Goal: Task Accomplishment & Management: Manage account settings

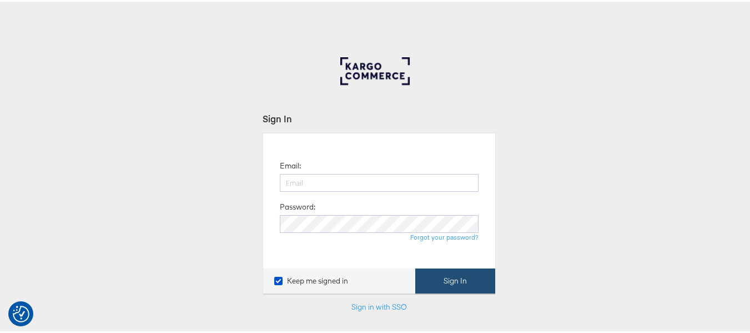
type input "aparna.doniparthi@kargo.com"
click at [439, 287] on button "Sign In" at bounding box center [455, 279] width 80 height 25
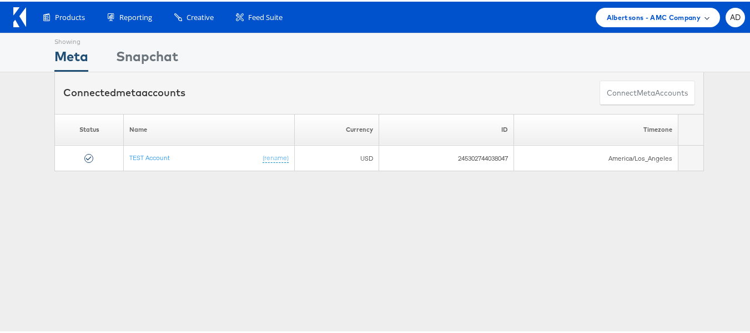
click at [644, 18] on span "Albertsons - AMC Company" at bounding box center [654, 16] width 94 height 12
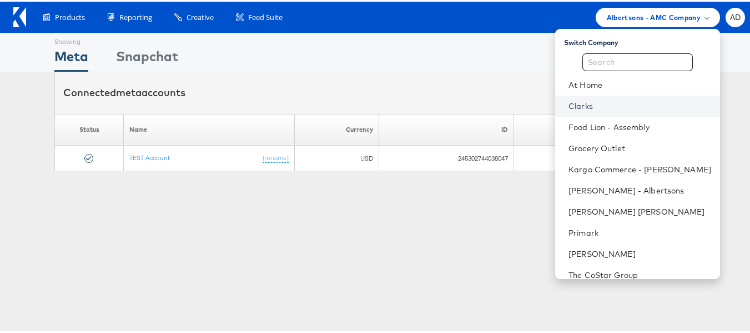
click at [569, 106] on link "Clarks" at bounding box center [640, 104] width 143 height 11
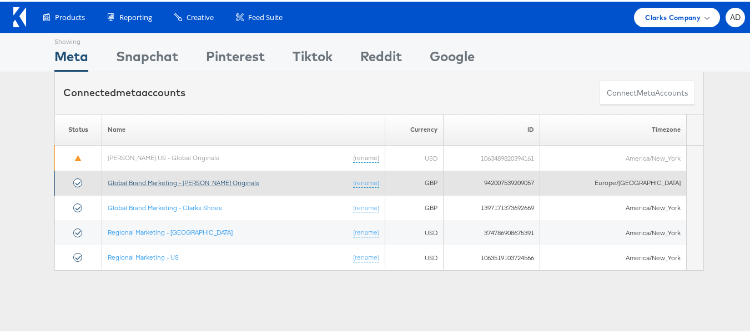
click at [219, 182] on link "Global Brand Marketing - Clarks Originals" at bounding box center [184, 181] width 152 height 8
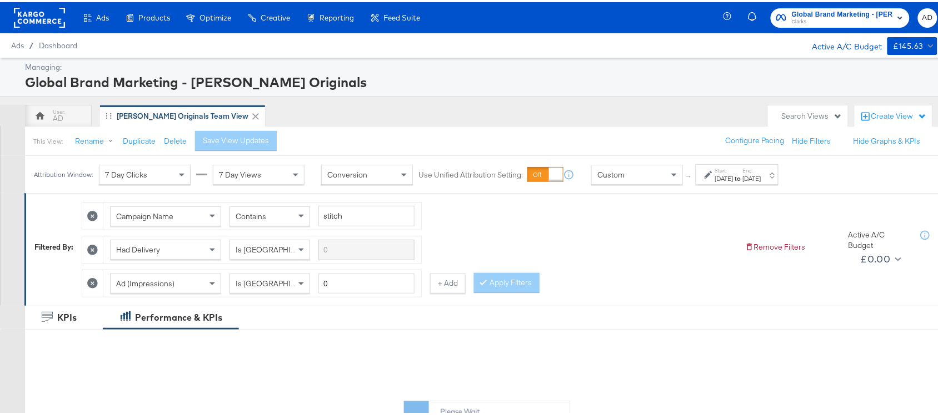
click at [761, 168] on label "End:" at bounding box center [752, 168] width 18 height 7
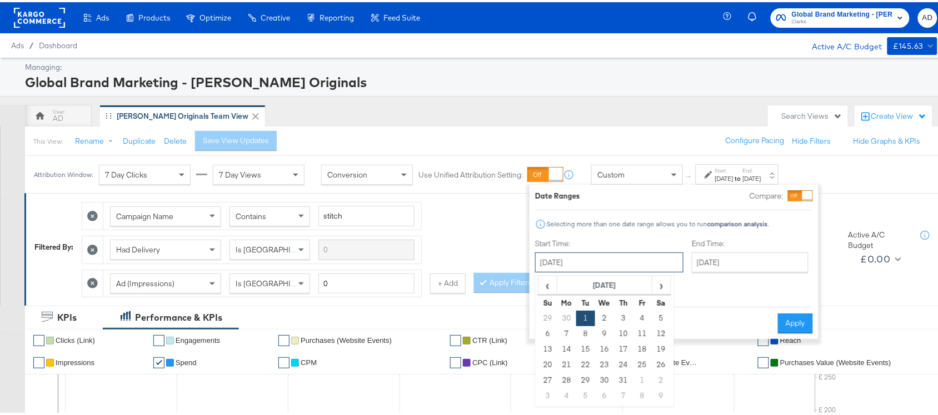
click at [572, 265] on input "July 1st 2025" at bounding box center [609, 261] width 148 height 20
click at [654, 282] on span "›" at bounding box center [661, 283] width 17 height 17
click at [637, 335] on td "8" at bounding box center [642, 332] width 19 height 16
type input "[DATE]"
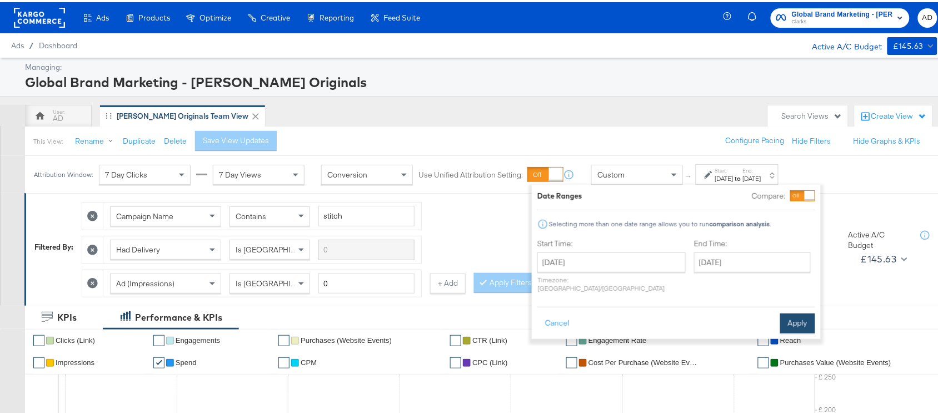
click at [787, 312] on button "Apply" at bounding box center [797, 322] width 35 height 20
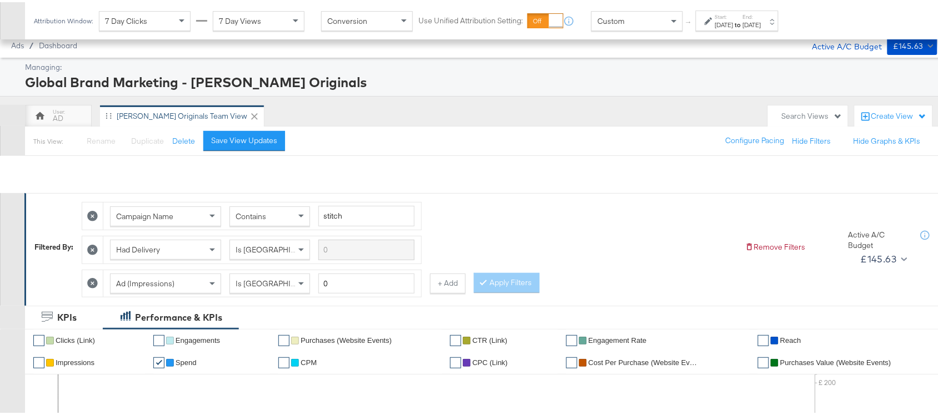
scroll to position [512, 0]
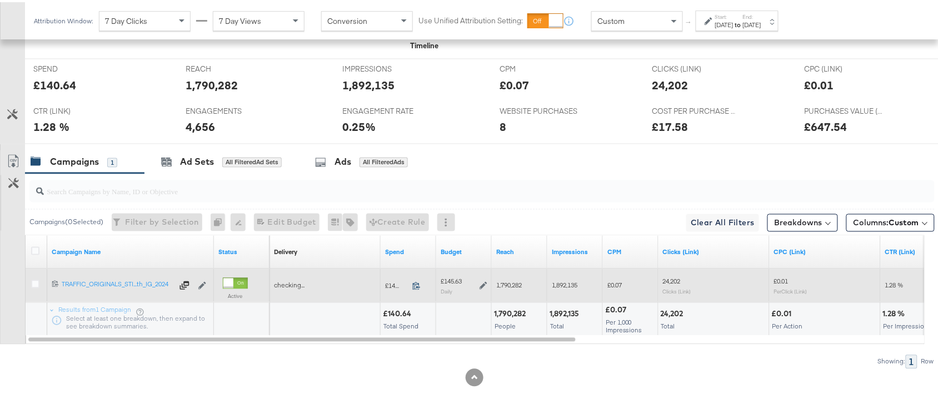
click at [417, 282] on icon at bounding box center [416, 285] width 7 height 8
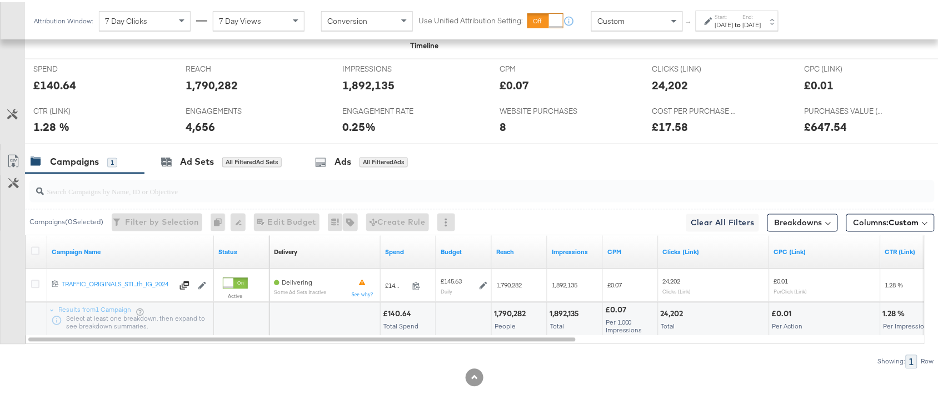
click at [733, 13] on label "Start:" at bounding box center [724, 14] width 18 height 7
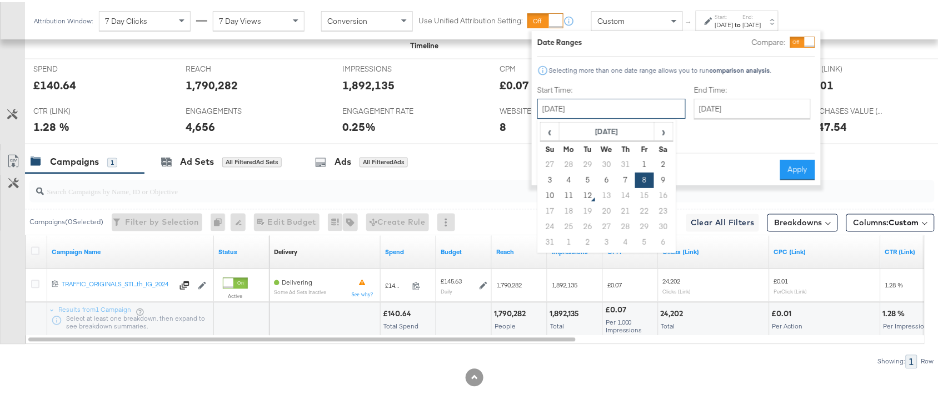
click at [588, 103] on input "August 8th 2025" at bounding box center [611, 107] width 148 height 20
click at [568, 193] on td "11" at bounding box center [568, 194] width 19 height 16
type input "August 11th 2025"
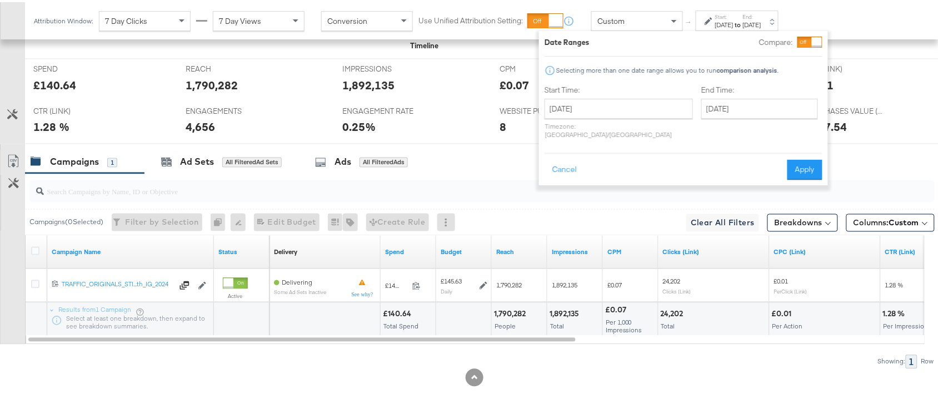
click at [792, 169] on div "Date Ranges Compare: Selecting more than one date range allows you to run compa…" at bounding box center [683, 106] width 289 height 154
click at [803, 159] on button "Apply" at bounding box center [804, 168] width 35 height 20
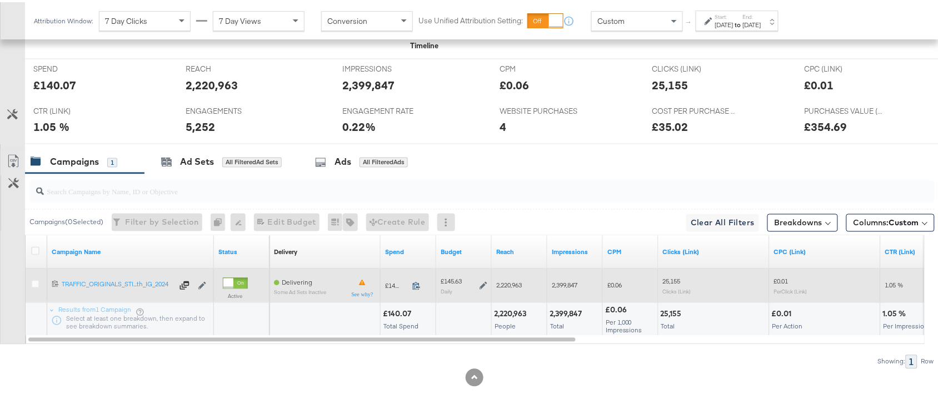
click at [418, 283] on icon at bounding box center [416, 285] width 7 height 8
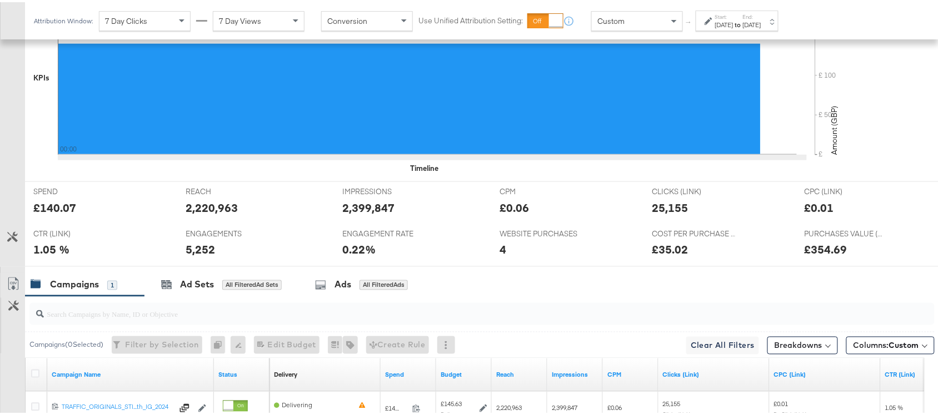
scroll to position [0, 0]
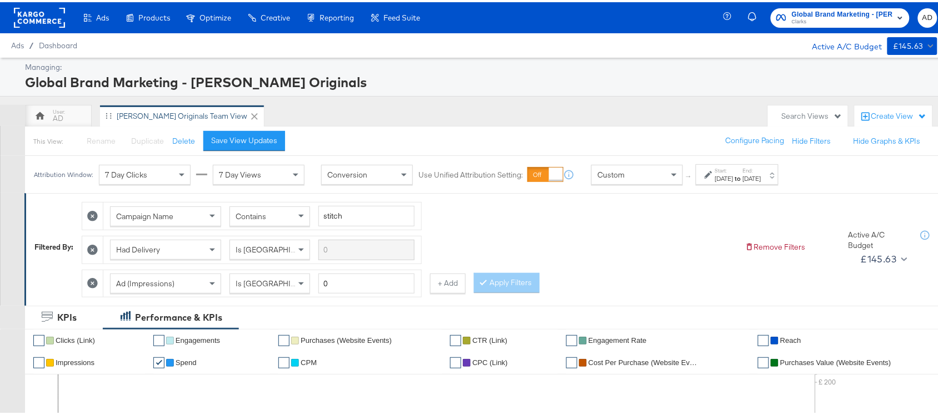
click at [861, 21] on span "Clarks" at bounding box center [842, 20] width 101 height 9
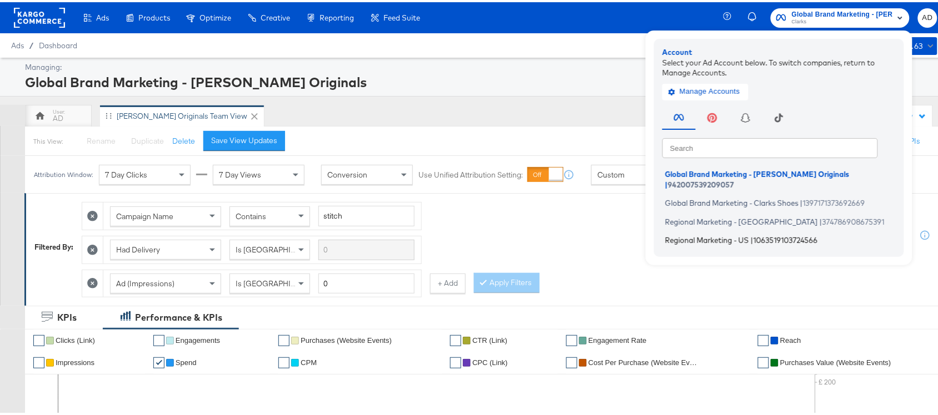
click at [692, 234] on span "Regional Marketing - US" at bounding box center [707, 238] width 84 height 9
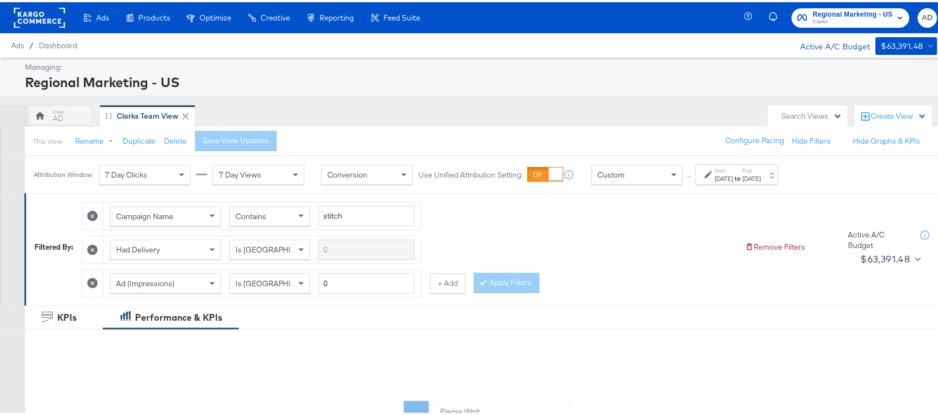
click at [761, 177] on div "[DATE]" at bounding box center [752, 176] width 18 height 9
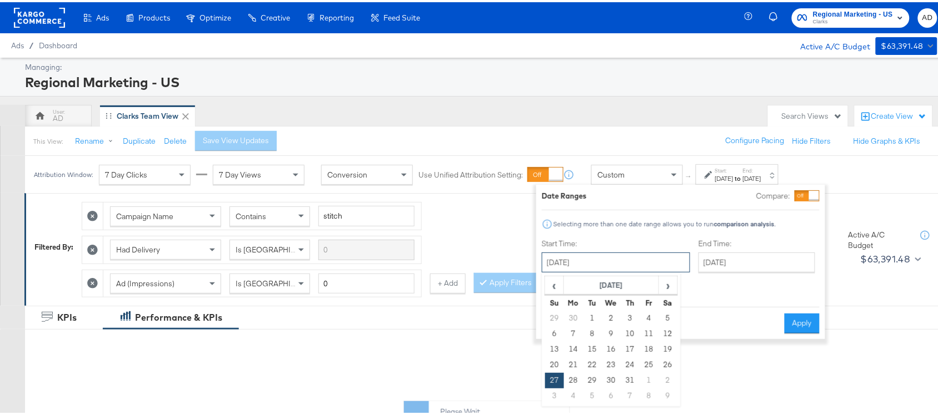
click at [622, 256] on input "[DATE]" at bounding box center [616, 261] width 148 height 20
click at [665, 283] on span "›" at bounding box center [667, 283] width 17 height 17
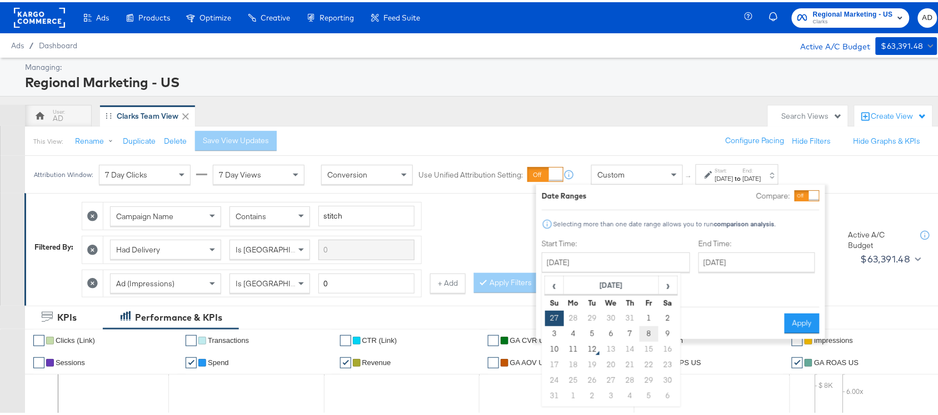
click at [648, 337] on td "8" at bounding box center [648, 332] width 19 height 16
type input "[DATE]"
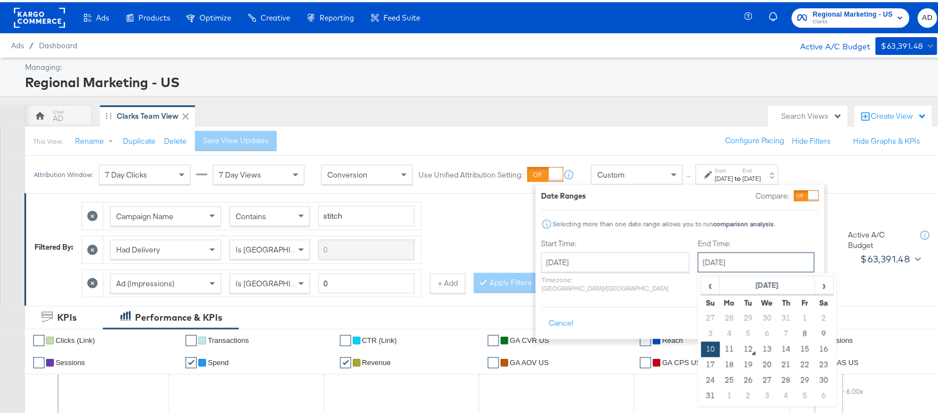
click at [747, 263] on input "August 10th 2025" at bounding box center [756, 261] width 117 height 20
click at [795, 329] on td "8" at bounding box center [804, 332] width 19 height 16
type input "August 8th 2025"
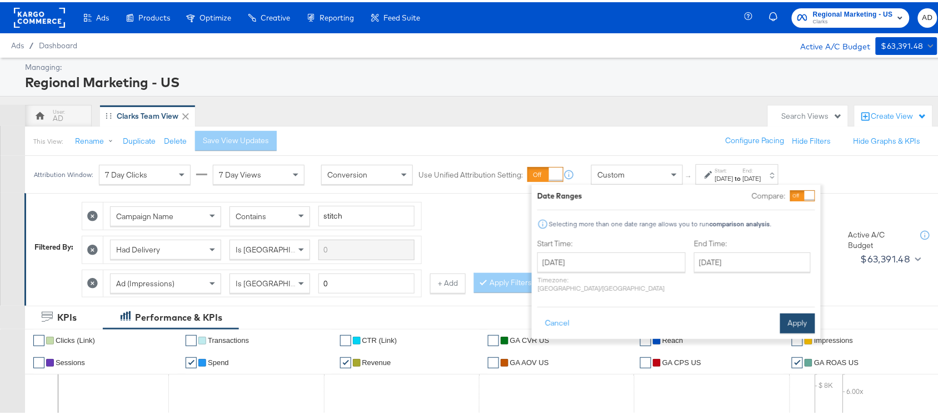
click at [800, 314] on button "Apply" at bounding box center [797, 322] width 35 height 20
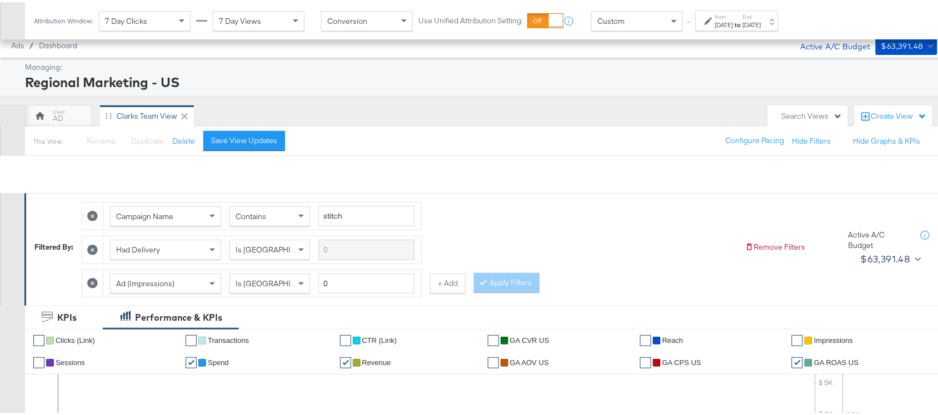
scroll to position [612, 0]
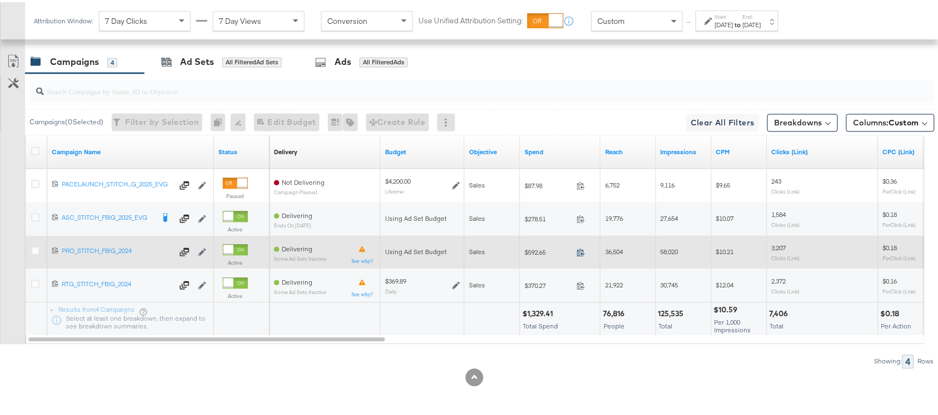
click at [582, 251] on icon at bounding box center [581, 251] width 8 height 8
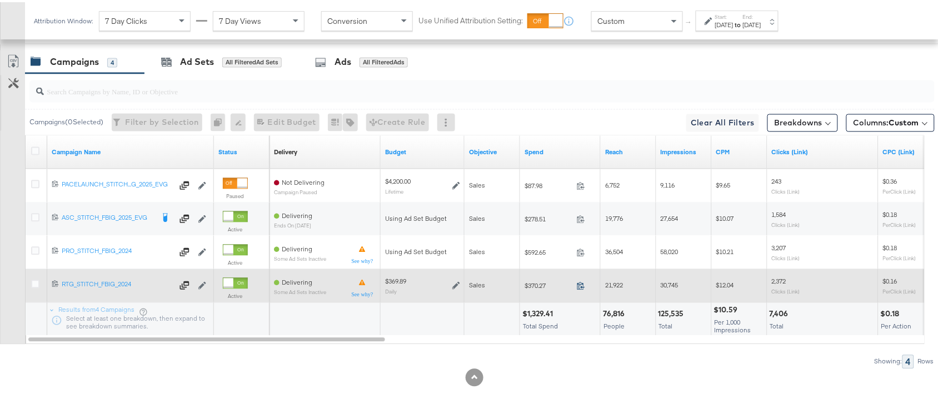
click at [579, 282] on icon at bounding box center [580, 285] width 7 height 8
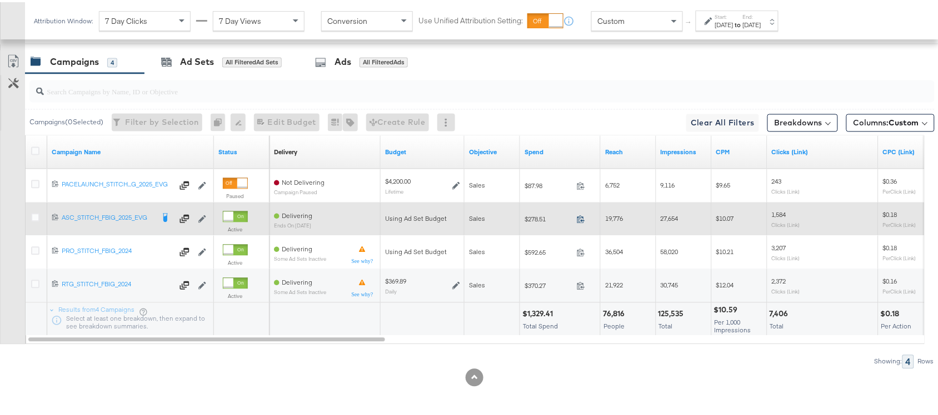
click at [579, 220] on icon at bounding box center [581, 217] width 8 height 8
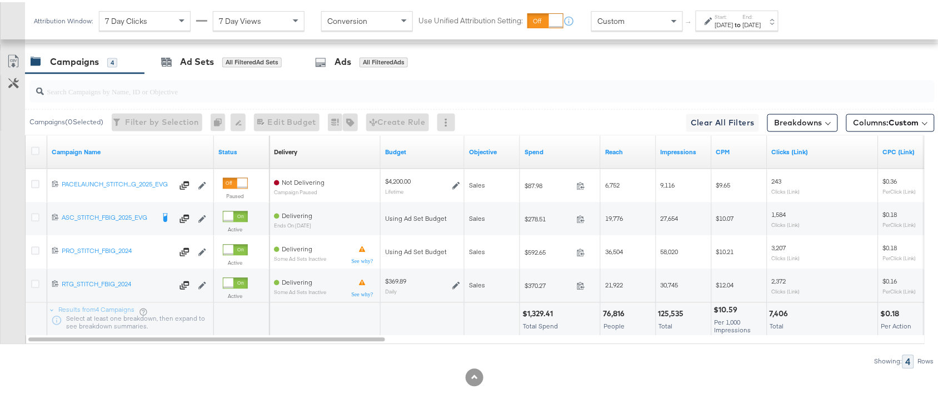
click at [776, 10] on div "Start: Aug 8th 2025 to End: Aug 8th 2025" at bounding box center [736, 18] width 83 height 21
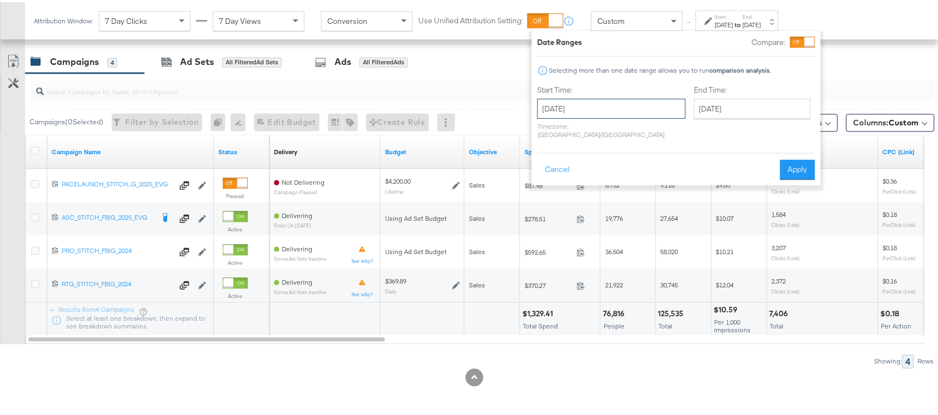
click at [585, 104] on input "August 8th 2025" at bounding box center [611, 107] width 148 height 20
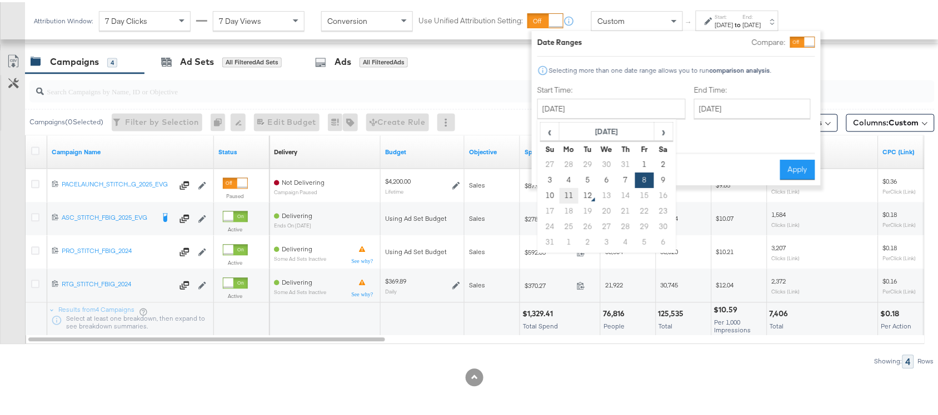
click at [567, 189] on td "11" at bounding box center [568, 194] width 19 height 16
type input "August 11th 2025"
type input "[DATE]"
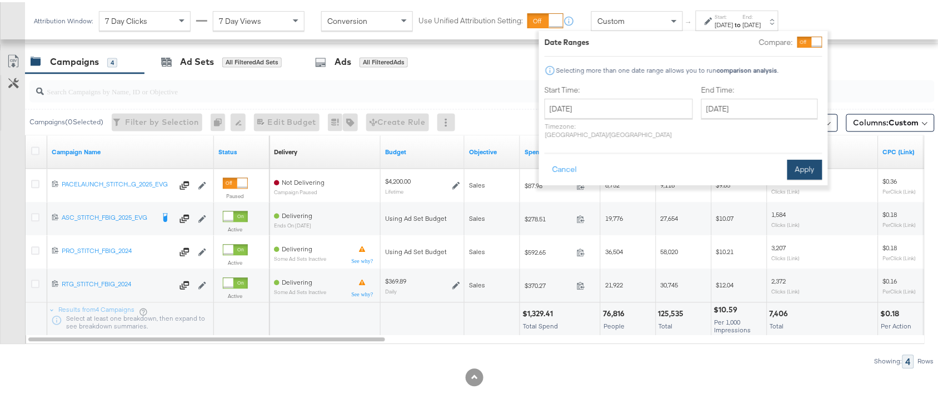
click at [797, 158] on button "Apply" at bounding box center [804, 168] width 35 height 20
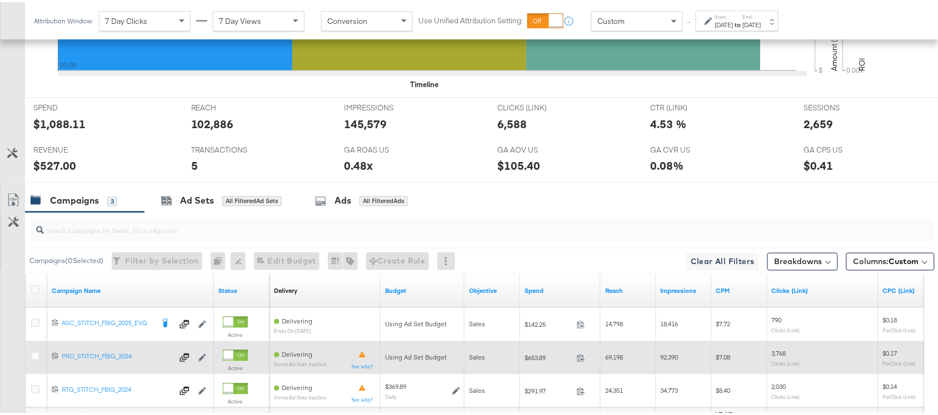
scroll to position [579, 0]
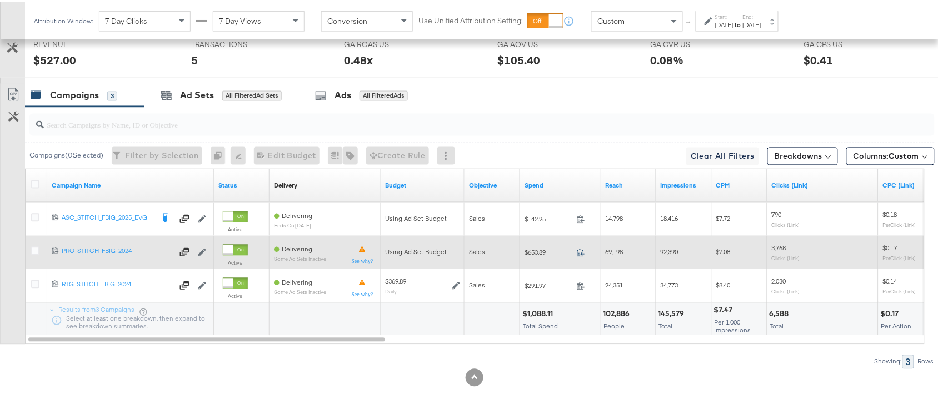
click at [579, 252] on icon at bounding box center [581, 251] width 8 height 8
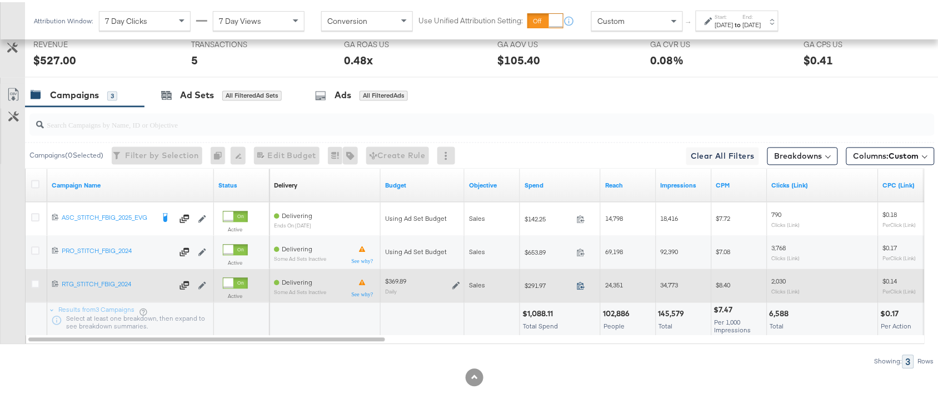
click at [582, 282] on icon at bounding box center [581, 284] width 8 height 8
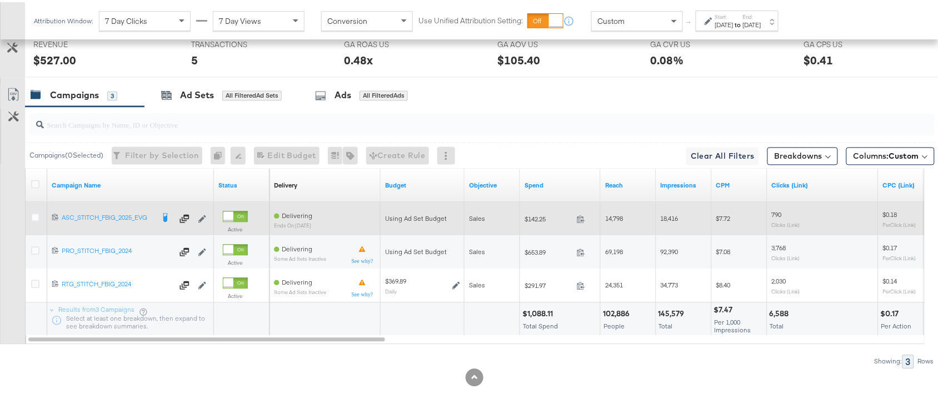
click at [582, 223] on span at bounding box center [584, 219] width 24 height 8
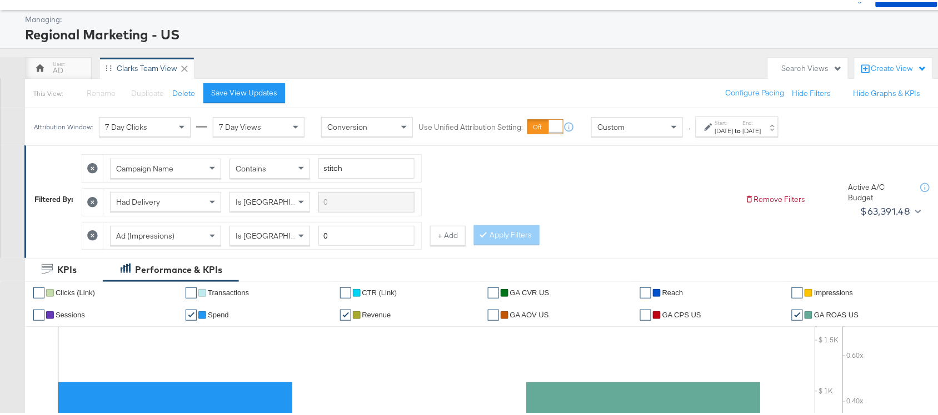
scroll to position [0, 0]
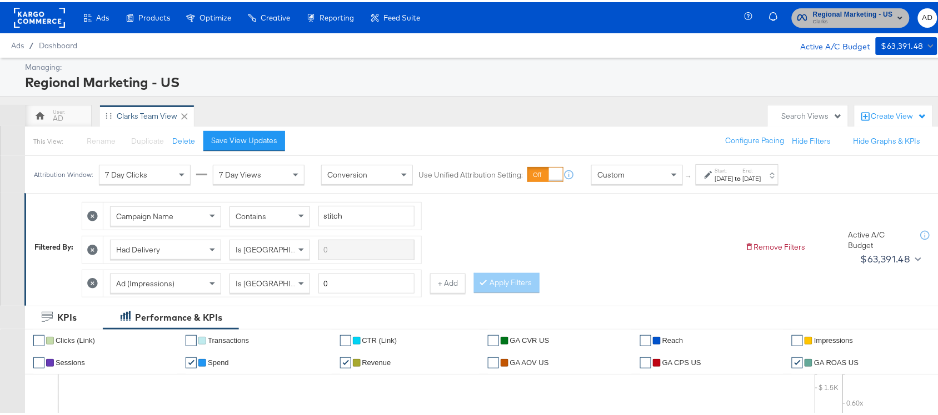
click at [845, 17] on span "Clarks" at bounding box center [853, 20] width 80 height 9
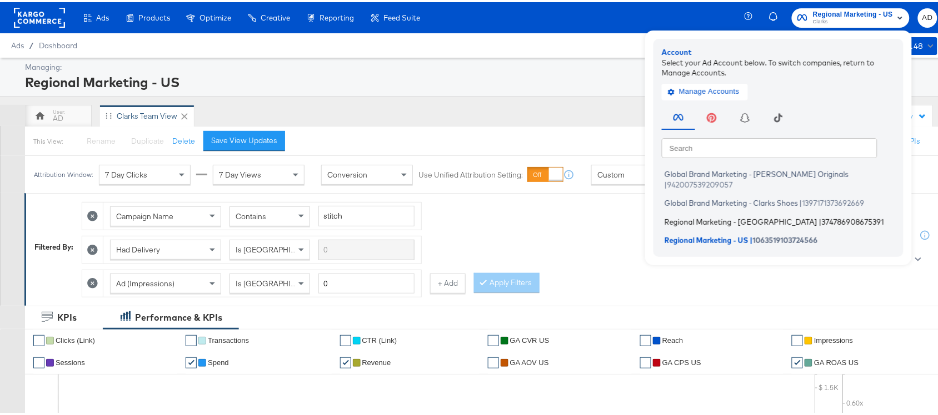
click at [678, 215] on span "Regional Marketing - CA" at bounding box center [740, 219] width 153 height 9
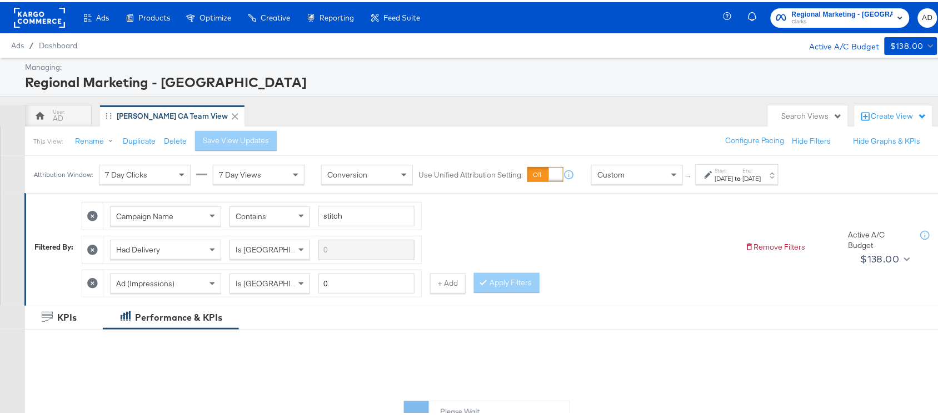
click at [767, 164] on div "Start: [DATE] to End: [DATE]" at bounding box center [736, 172] width 83 height 21
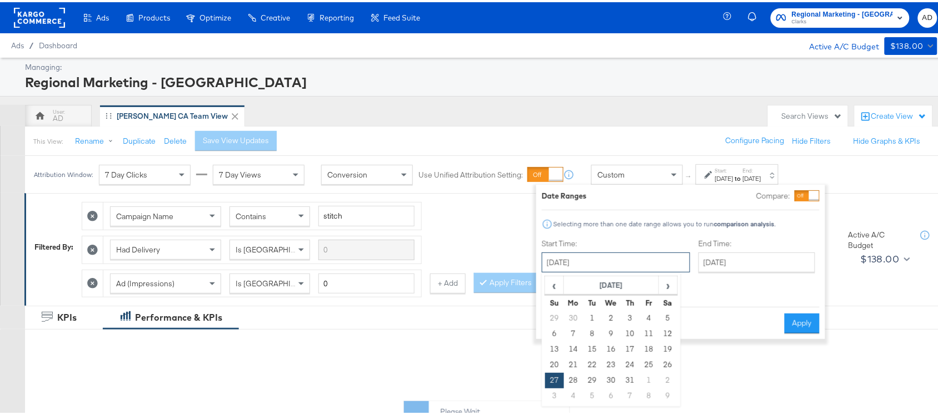
click at [602, 259] on input "July 27th 2025" at bounding box center [616, 261] width 148 height 20
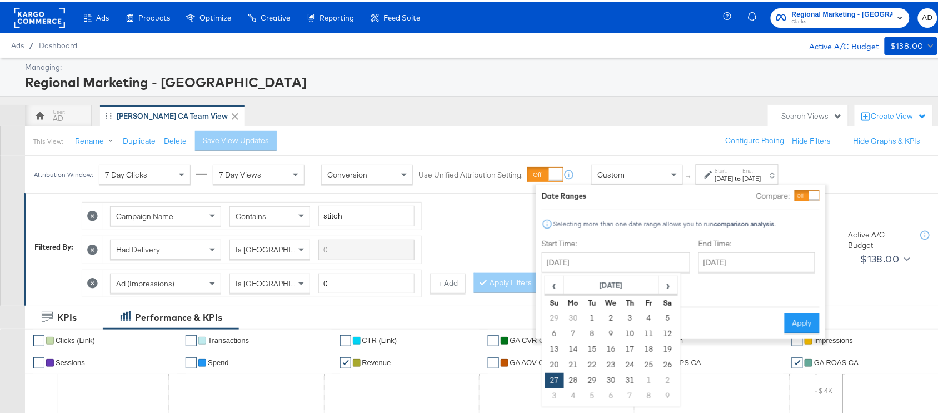
click at [665, 274] on table "‹ July 2025 › Su Mo Tu We Th Fr Sa 29 30 1 2 3 4 5 6 7 8 9 10 11 12 13 14 15 16…" at bounding box center [610, 338] width 133 height 128
click at [670, 293] on th "›" at bounding box center [667, 283] width 19 height 19
click at [645, 335] on td "8" at bounding box center [648, 332] width 19 height 16
type input "August 8th 2025"
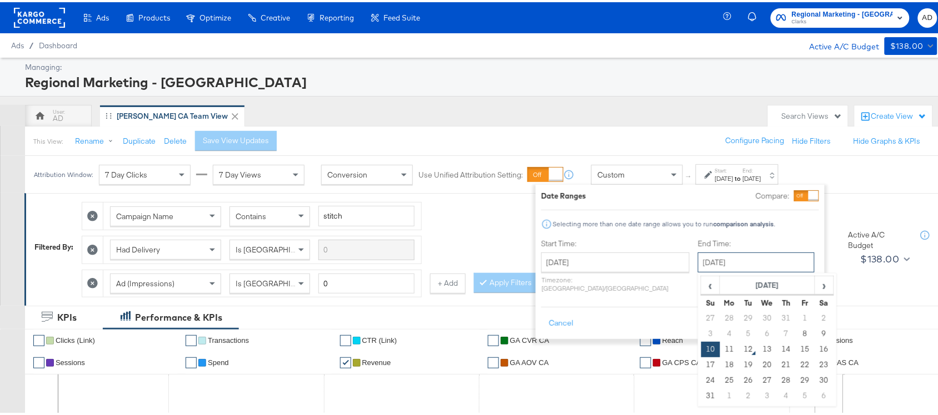
click at [721, 264] on input "[DATE]" at bounding box center [756, 261] width 117 height 20
click at [795, 342] on td "15" at bounding box center [804, 348] width 19 height 16
click at [712, 260] on input "August 15th 2025" at bounding box center [756, 261] width 117 height 20
click at [795, 328] on td "8" at bounding box center [804, 332] width 19 height 16
type input "[DATE]"
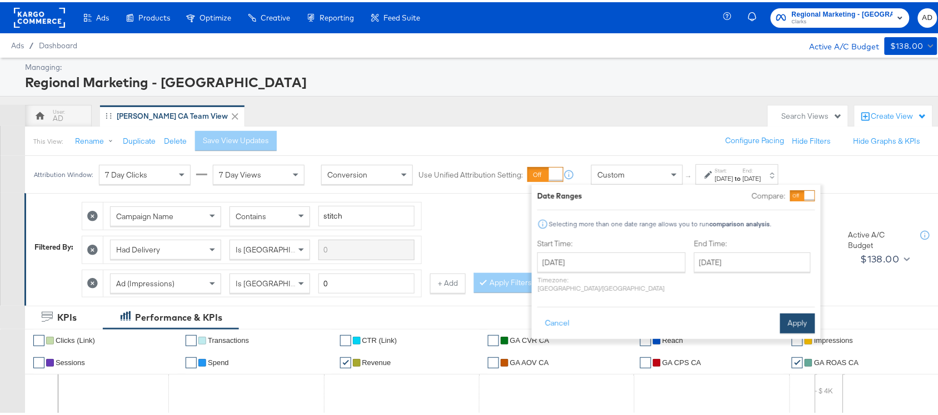
click at [795, 315] on button "Apply" at bounding box center [797, 322] width 35 height 20
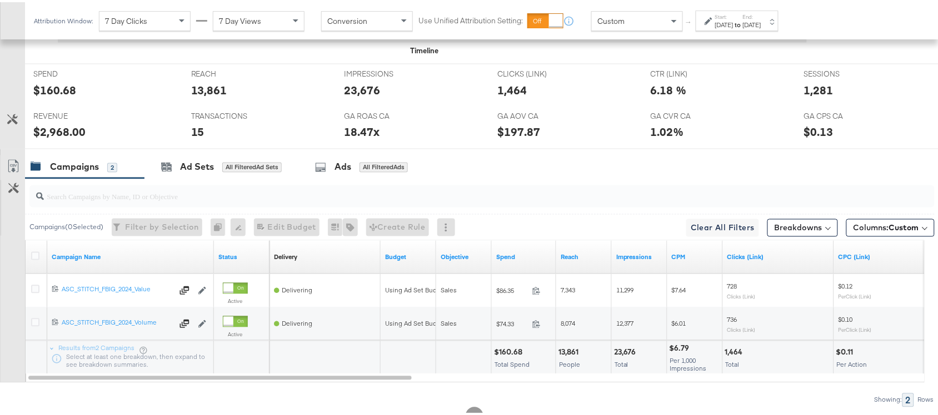
scroll to position [545, 0]
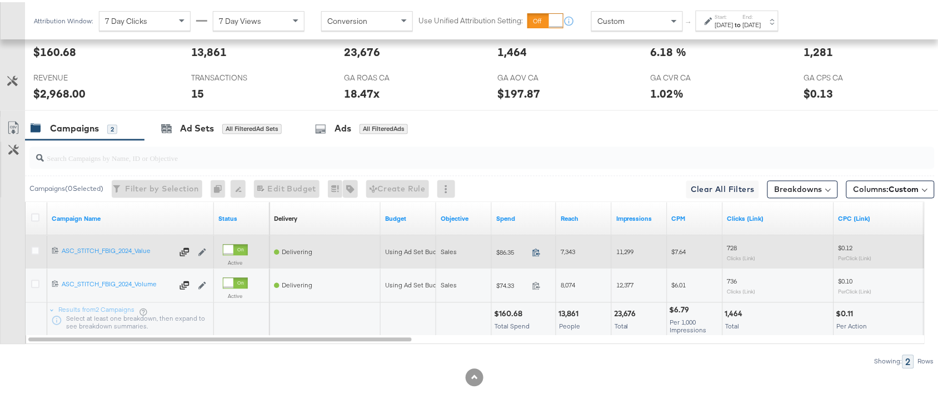
click at [537, 249] on icon at bounding box center [536, 251] width 8 height 8
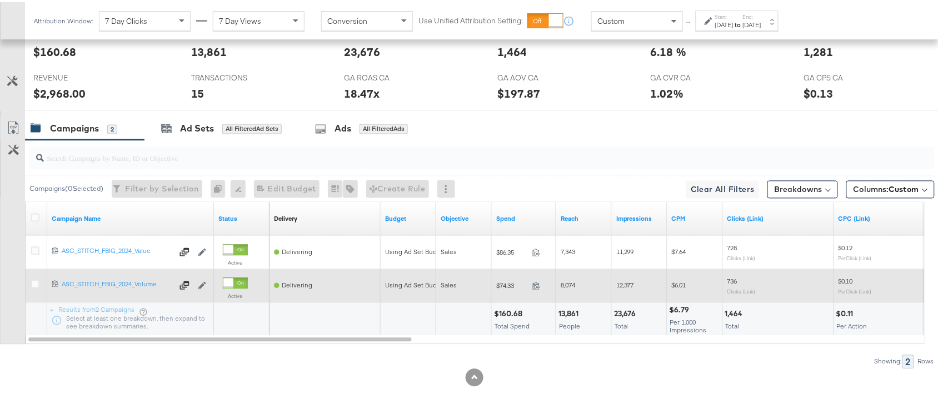
click at [529, 284] on span at bounding box center [540, 286] width 24 height 8
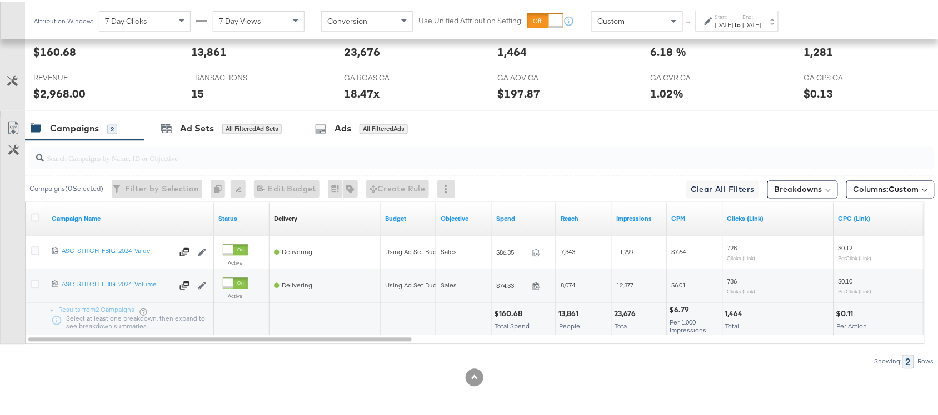
click at [761, 21] on div "[DATE]" at bounding box center [752, 22] width 18 height 9
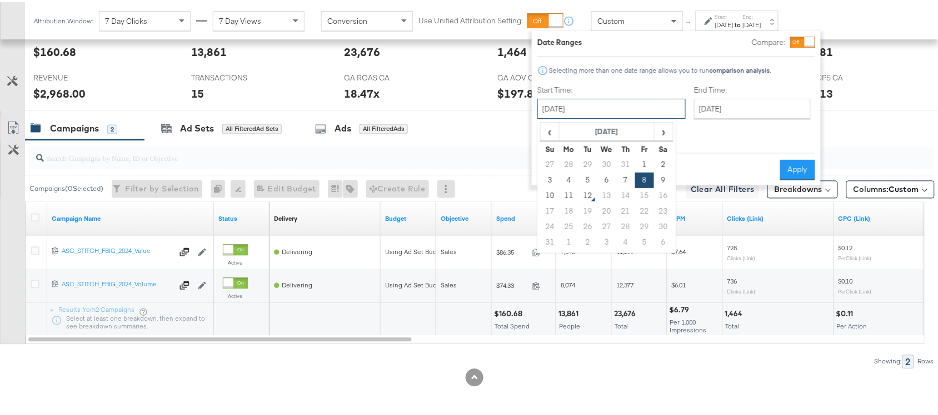
click at [600, 112] on input "[DATE]" at bounding box center [611, 107] width 148 height 20
click at [569, 196] on td "11" at bounding box center [568, 194] width 19 height 16
type input "[DATE]"
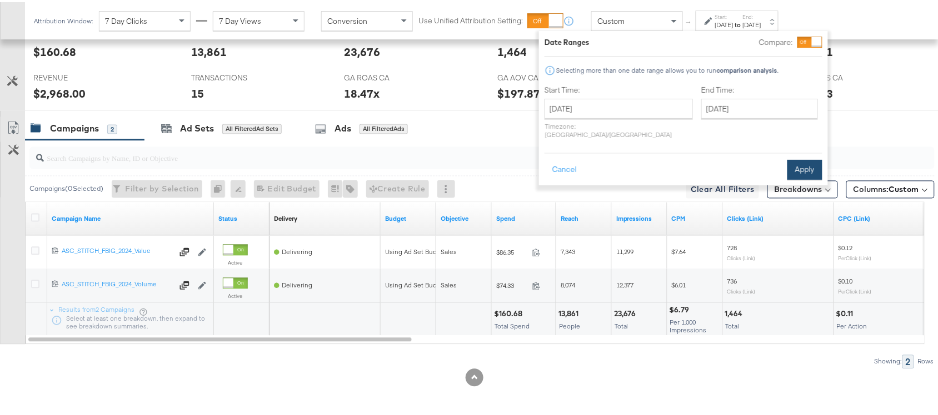
click at [798, 160] on button "Apply" at bounding box center [804, 168] width 35 height 20
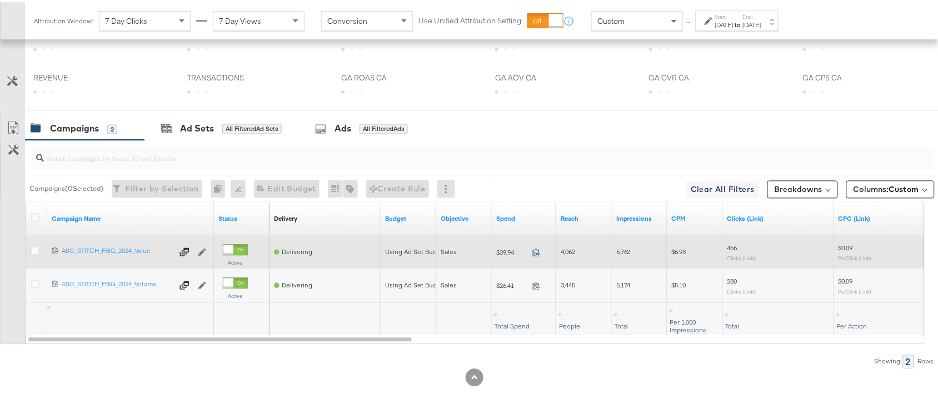
click at [533, 253] on icon at bounding box center [536, 251] width 8 height 8
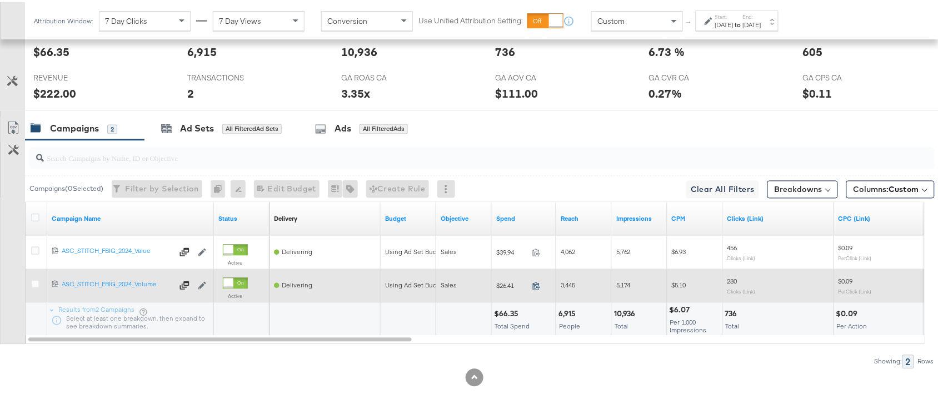
click at [539, 283] on icon at bounding box center [536, 284] width 8 height 8
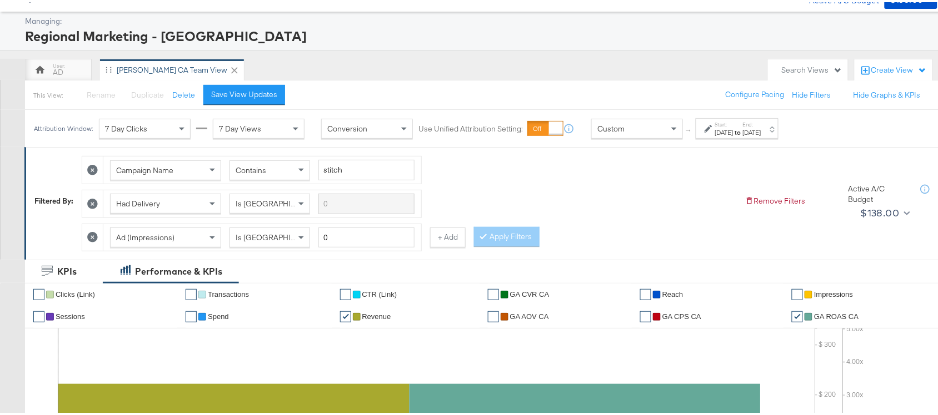
scroll to position [0, 0]
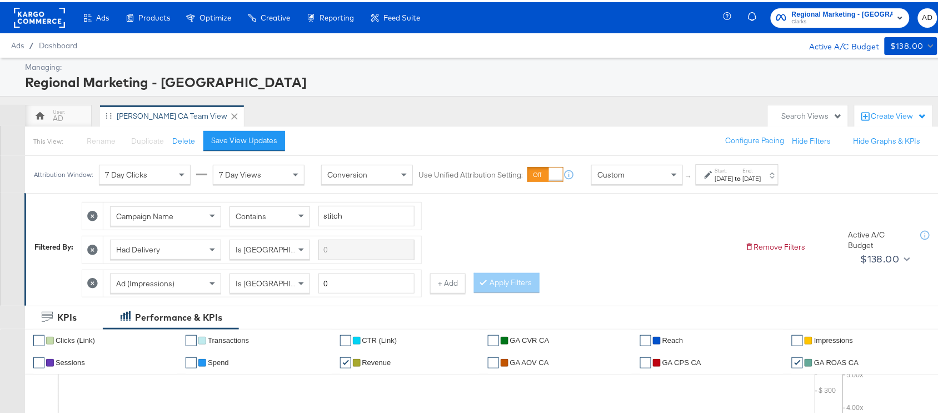
click at [28, 23] on rect at bounding box center [39, 16] width 51 height 20
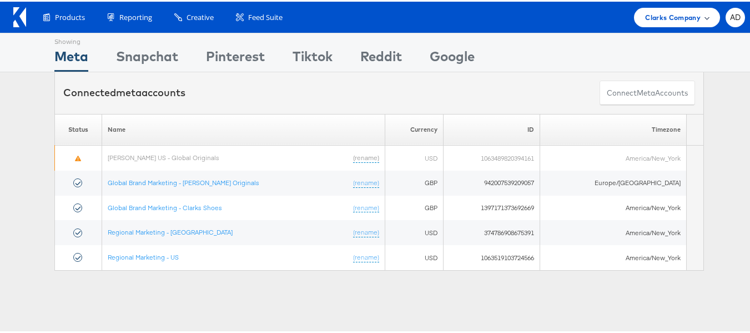
click at [664, 22] on div "Clarks Company" at bounding box center [677, 15] width 86 height 19
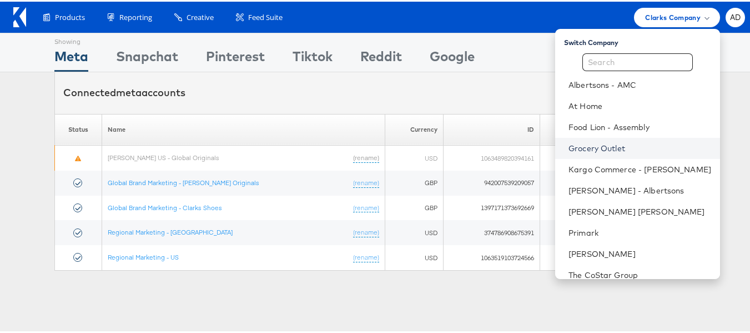
click at [572, 146] on link "Grocery Outlet" at bounding box center [640, 146] width 143 height 11
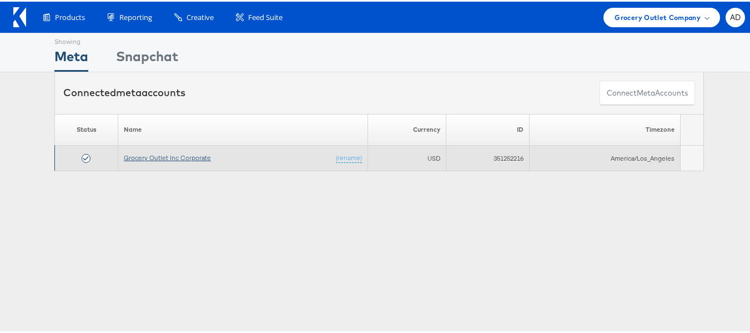
click at [178, 157] on link "Grocery Outlet Inc Corporate" at bounding box center [167, 156] width 87 height 8
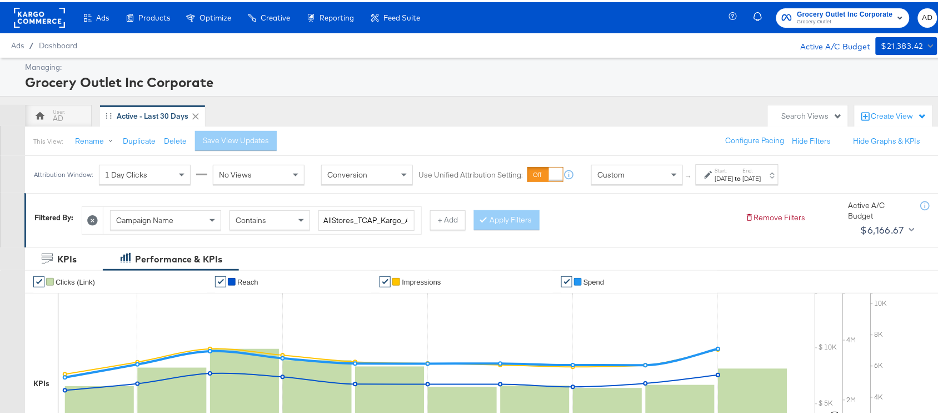
click at [761, 181] on div "[DATE]" at bounding box center [752, 176] width 18 height 9
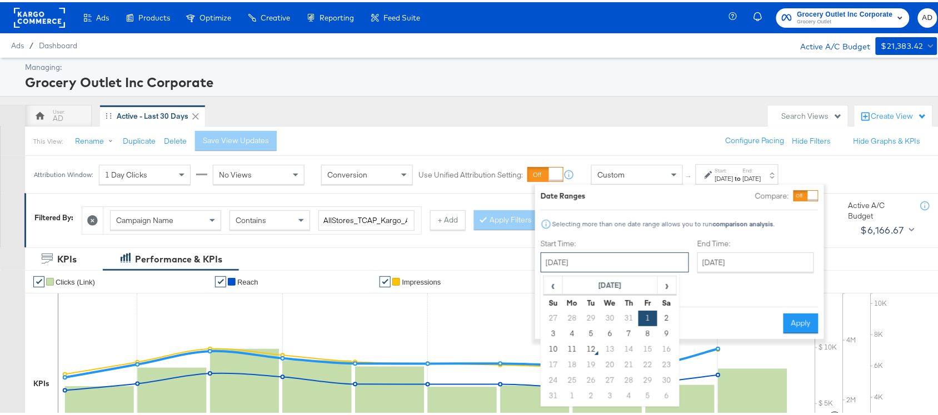
click at [609, 254] on input "[DATE]" at bounding box center [614, 261] width 148 height 20
click at [645, 327] on td "8" at bounding box center [647, 332] width 19 height 16
type input "[DATE]"
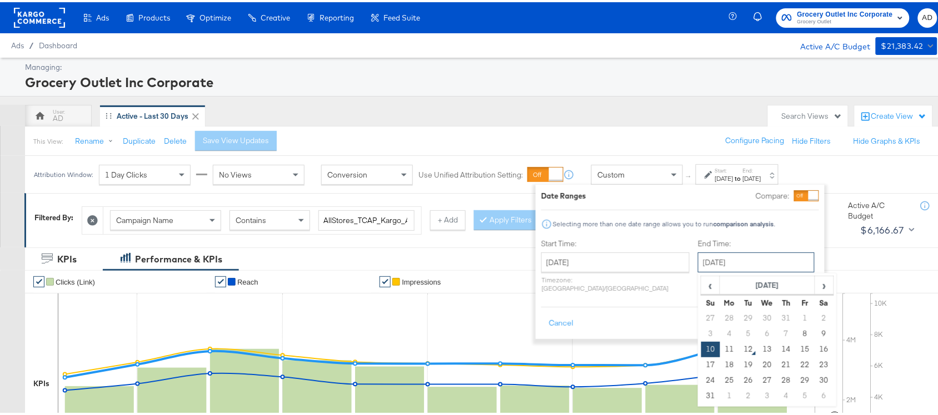
click at [712, 262] on input "[DATE]" at bounding box center [756, 261] width 117 height 20
click at [795, 333] on td "8" at bounding box center [804, 332] width 19 height 16
type input "[DATE]"
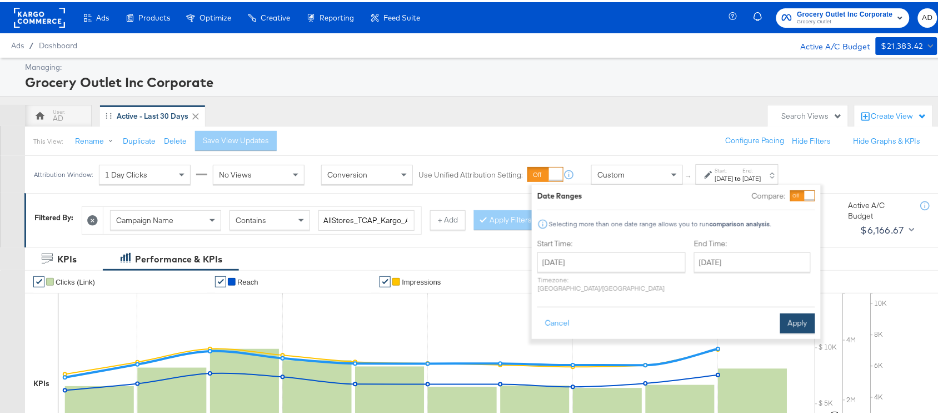
click at [803, 317] on button "Apply" at bounding box center [797, 322] width 35 height 20
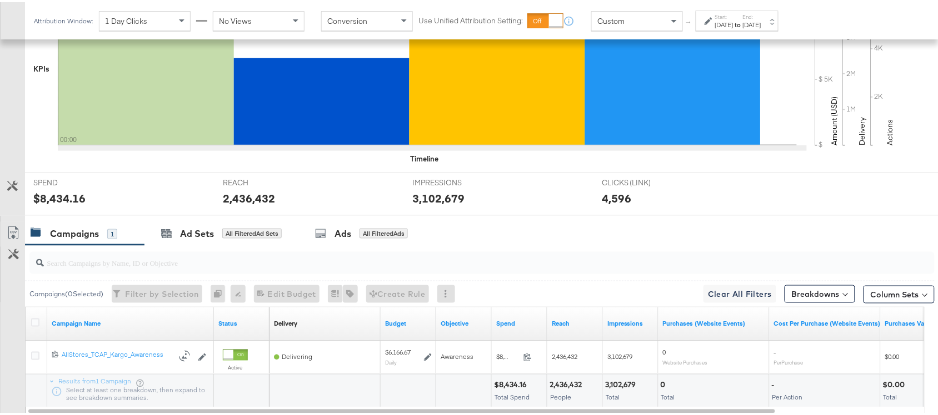
scroll to position [387, 0]
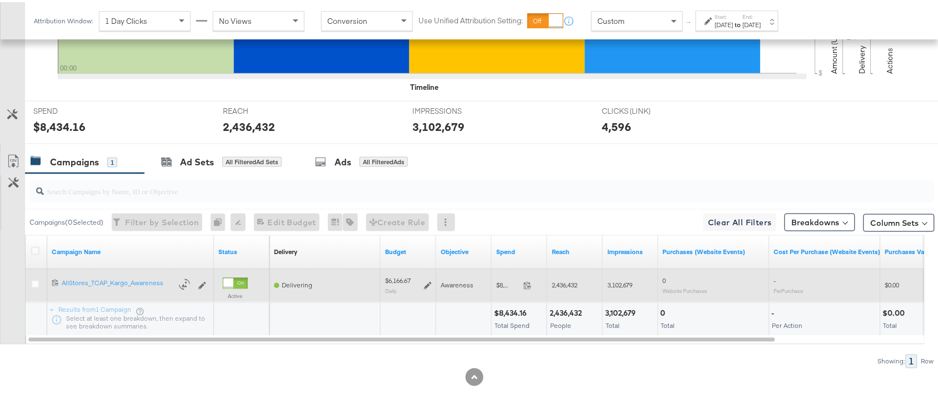
click at [526, 290] on div "8434.16" at bounding box center [531, 284] width 24 height 11
click at [525, 282] on icon at bounding box center [527, 283] width 8 height 8
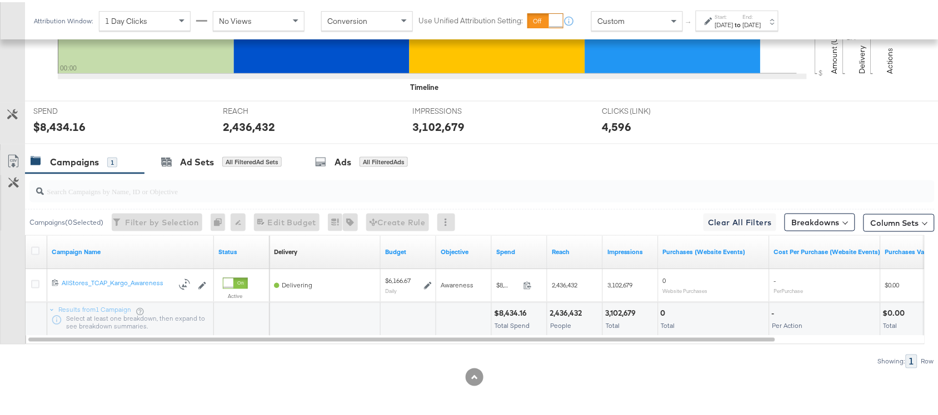
click at [759, 32] on div "Attribution Window: 1 Day Clicks No Views Conversion Use Unified Attribution Se…" at bounding box center [408, 18] width 767 height 37
click at [765, 28] on div "Start: [DATE] to End: [DATE]" at bounding box center [736, 18] width 83 height 21
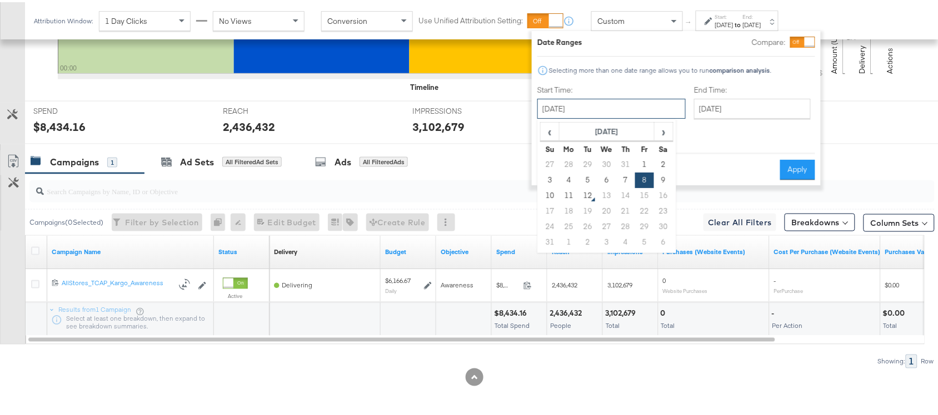
click at [621, 98] on input "[DATE]" at bounding box center [611, 107] width 148 height 20
click at [570, 196] on td "11" at bounding box center [568, 194] width 19 height 16
type input "[DATE]"
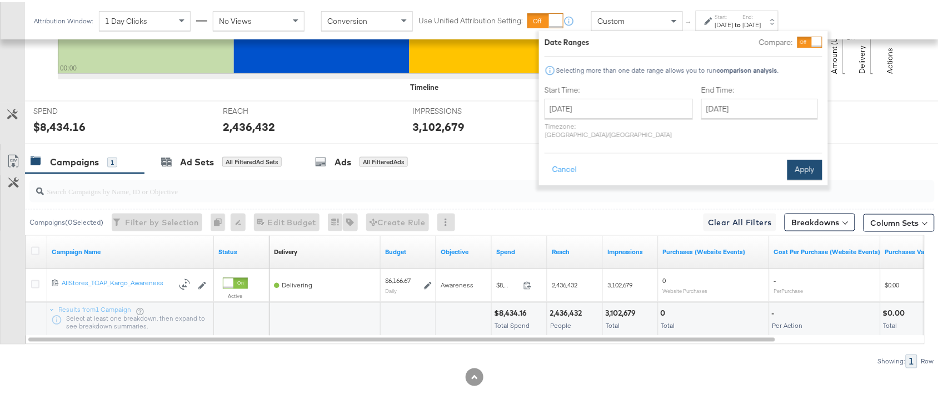
click at [789, 158] on button "Apply" at bounding box center [804, 168] width 35 height 20
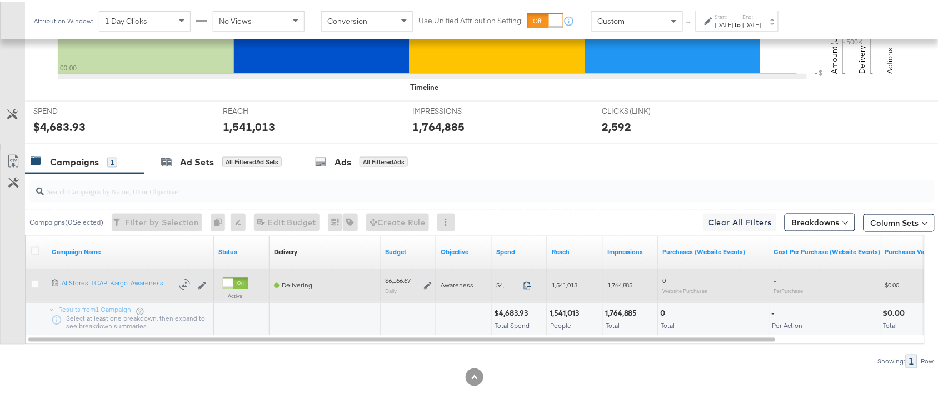
click at [525, 282] on icon at bounding box center [527, 283] width 8 height 8
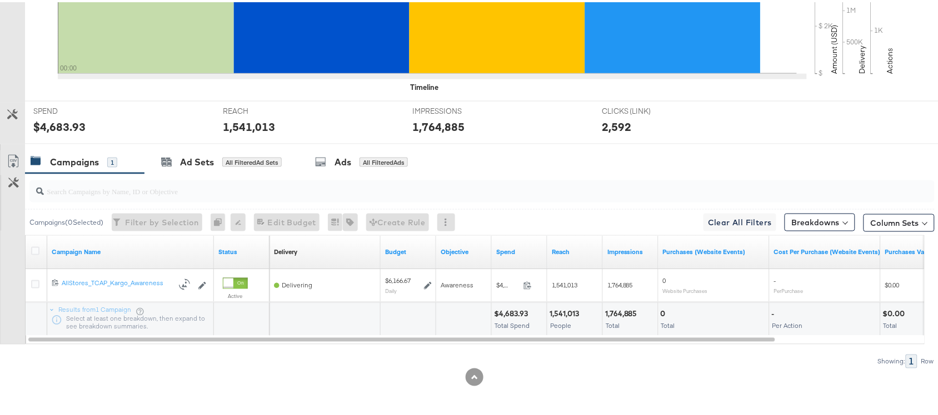
scroll to position [0, 0]
